Goal: Communication & Community: Share content

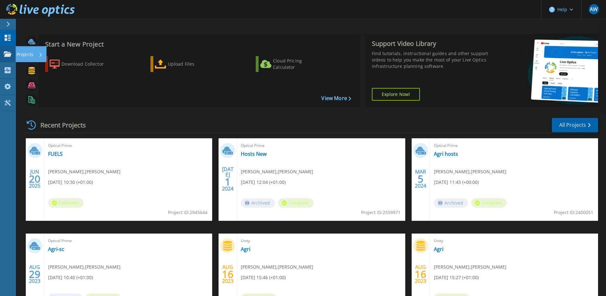
click at [30, 53] on p "Projects" at bounding box center [25, 54] width 17 height 17
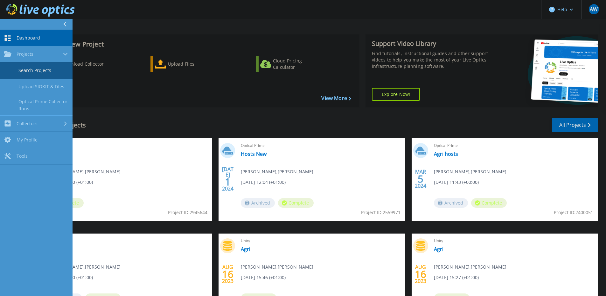
click at [38, 71] on link "Search Projects" at bounding box center [36, 70] width 73 height 16
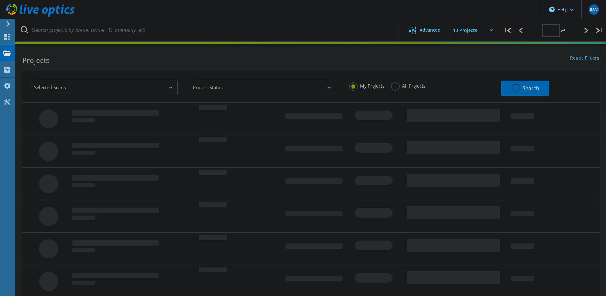
type input "1"
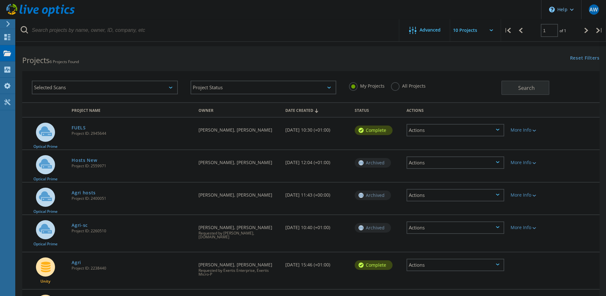
click at [461, 129] on div "Actions" at bounding box center [456, 130] width 98 height 12
click at [432, 137] on div "Share" at bounding box center [455, 135] width 96 height 10
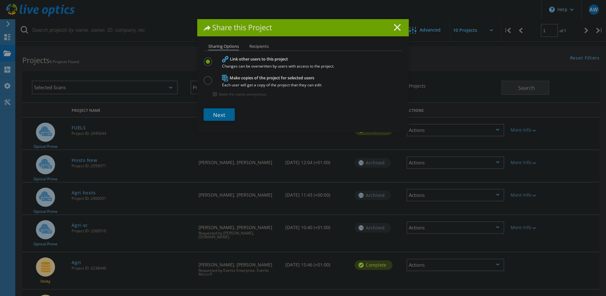
click at [221, 117] on link "Next" at bounding box center [219, 114] width 31 height 12
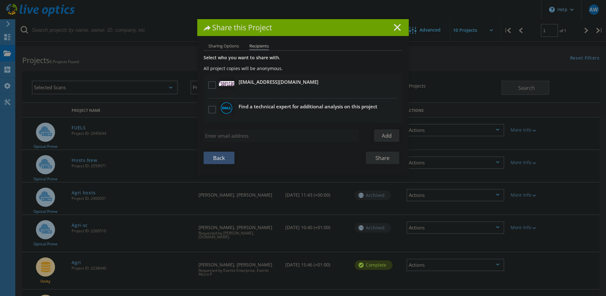
click at [258, 131] on input "search" at bounding box center [281, 135] width 155 height 13
paste input "[EMAIL_ADDRESS][DOMAIN_NAME]"
type input "[EMAIL_ADDRESS][DOMAIN_NAME]"
click at [383, 136] on link "Add" at bounding box center [386, 135] width 25 height 12
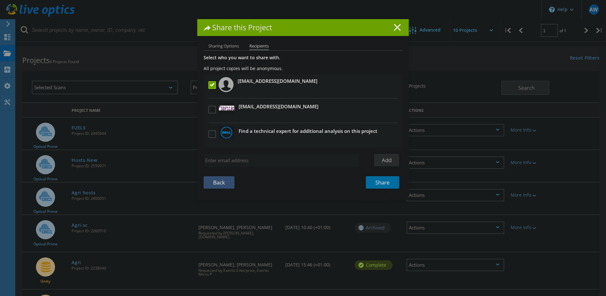
click at [228, 158] on input "search" at bounding box center [281, 160] width 155 height 13
paste input "[PERSON_NAME][EMAIL_ADDRESS][PERSON_NAME][DOMAIN_NAME]"
type input "[PERSON_NAME][EMAIL_ADDRESS][PERSON_NAME][DOMAIN_NAME]"
drag, startPoint x: 380, startPoint y: 160, endPoint x: 362, endPoint y: 175, distance: 23.5
click at [380, 160] on link "Add" at bounding box center [386, 160] width 25 height 12
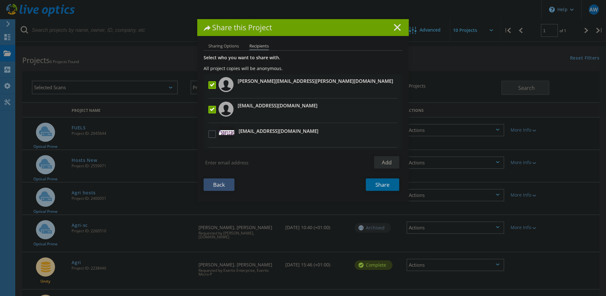
click at [380, 184] on link "Share" at bounding box center [382, 184] width 33 height 12
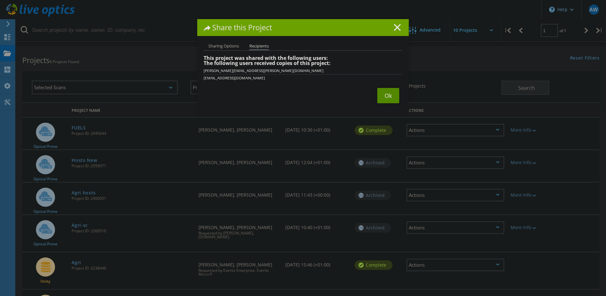
click at [383, 95] on link "Ok" at bounding box center [388, 95] width 22 height 15
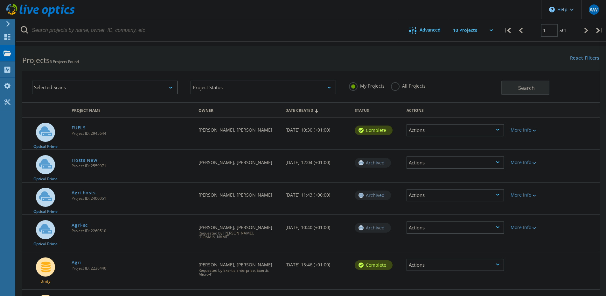
click at [201, 59] on h2 "Projects 6 Projects Found" at bounding box center [163, 60] width 282 height 11
